Goal: Obtain resource: Download file/media

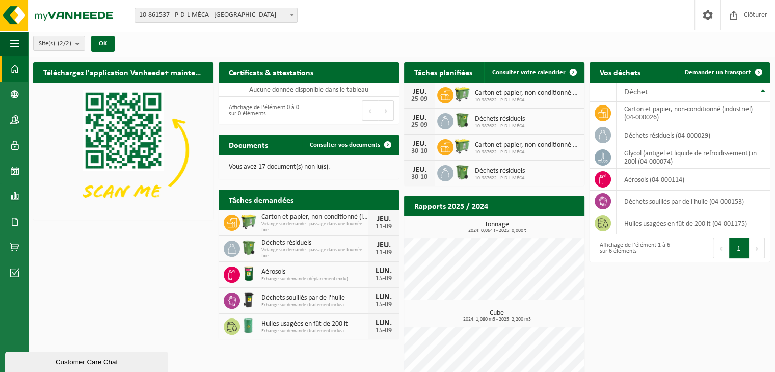
click at [270, 160] on div "Vous avez 17 document(s) non lu(s)." at bounding box center [309, 167] width 180 height 24
click at [348, 149] on link "Consulter vos documents" at bounding box center [350, 145] width 96 height 20
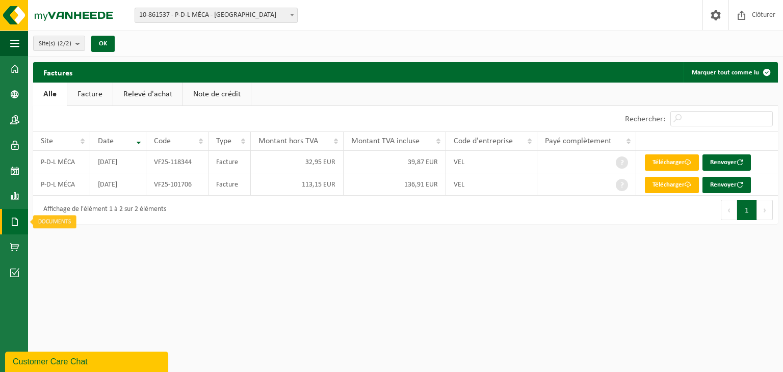
click at [12, 226] on span at bounding box center [14, 221] width 9 height 25
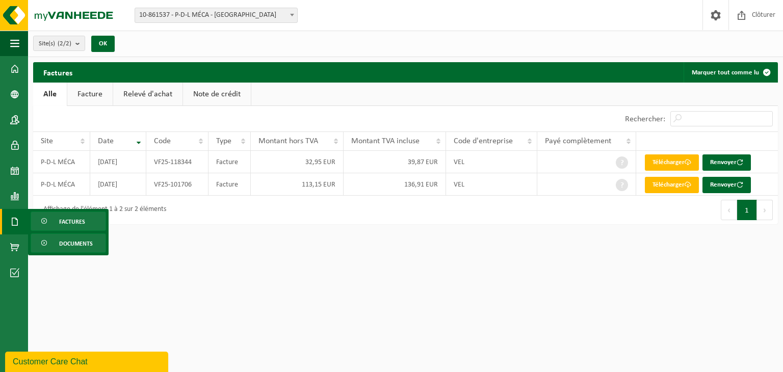
click at [43, 242] on span at bounding box center [45, 243] width 8 height 19
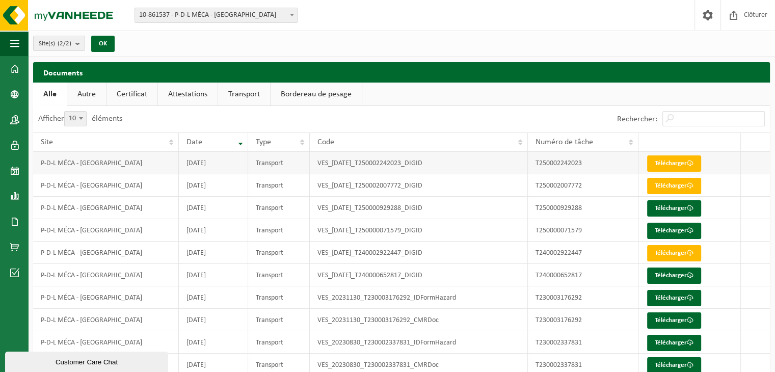
click at [396, 158] on td "VES_2025-08-14_T250002242023_DIGID" at bounding box center [419, 163] width 218 height 22
click at [669, 157] on link "Télécharger" at bounding box center [674, 163] width 54 height 16
click at [692, 183] on span at bounding box center [690, 185] width 7 height 7
